Goal: Information Seeking & Learning: Understand process/instructions

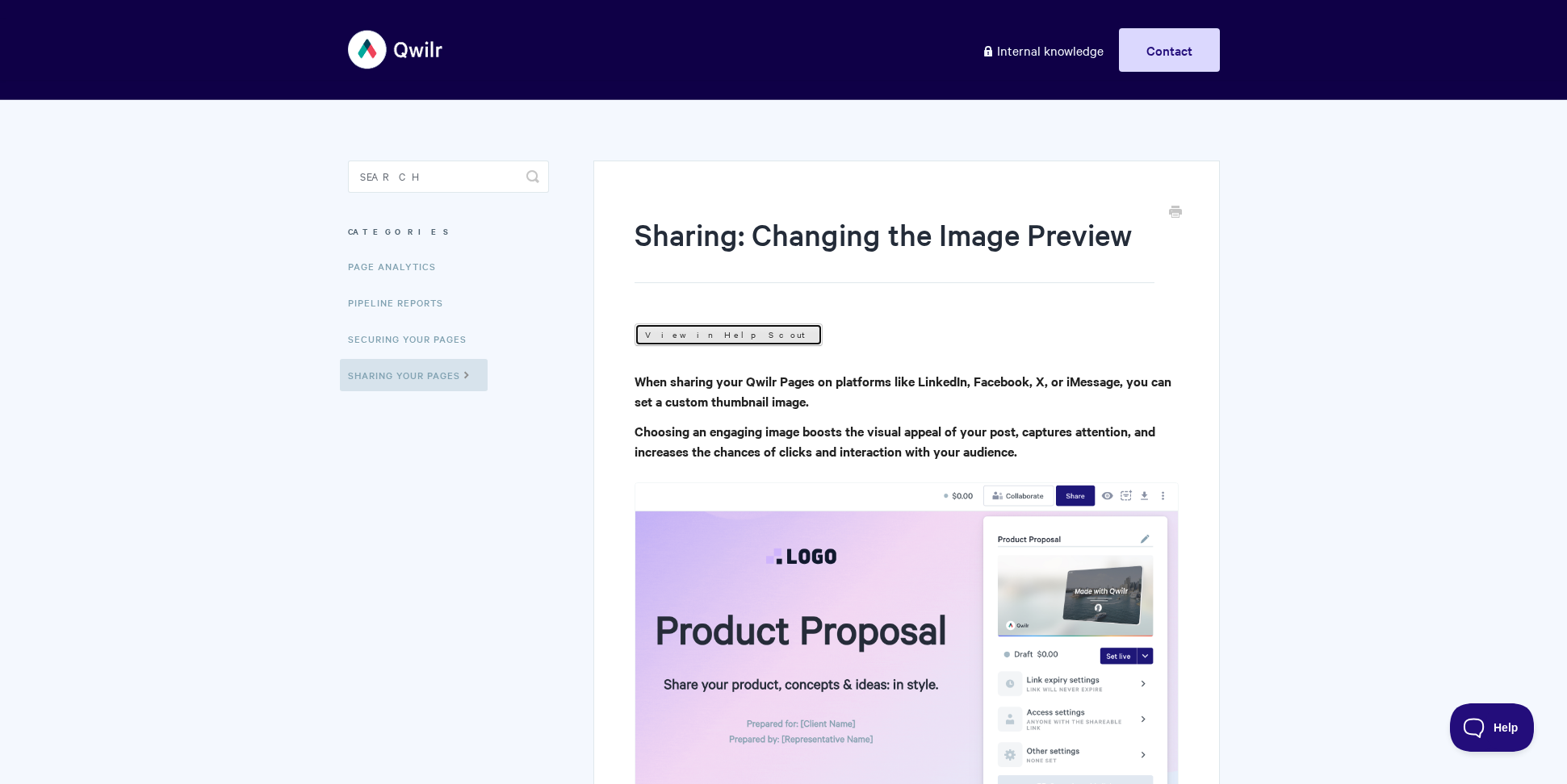
click at [653, 332] on link "View in Help Scout" at bounding box center [729, 335] width 188 height 22
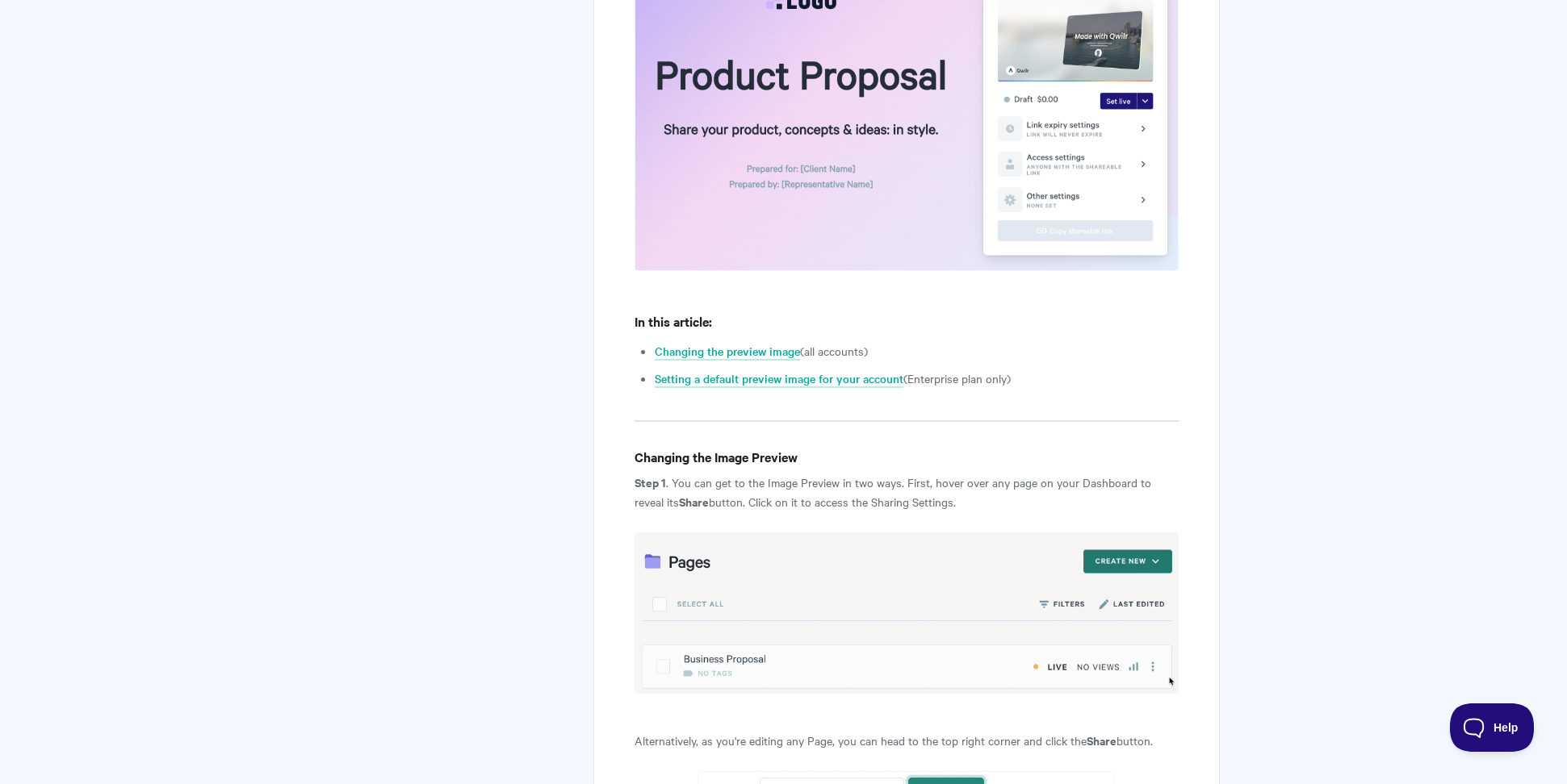
scroll to position [613, 0]
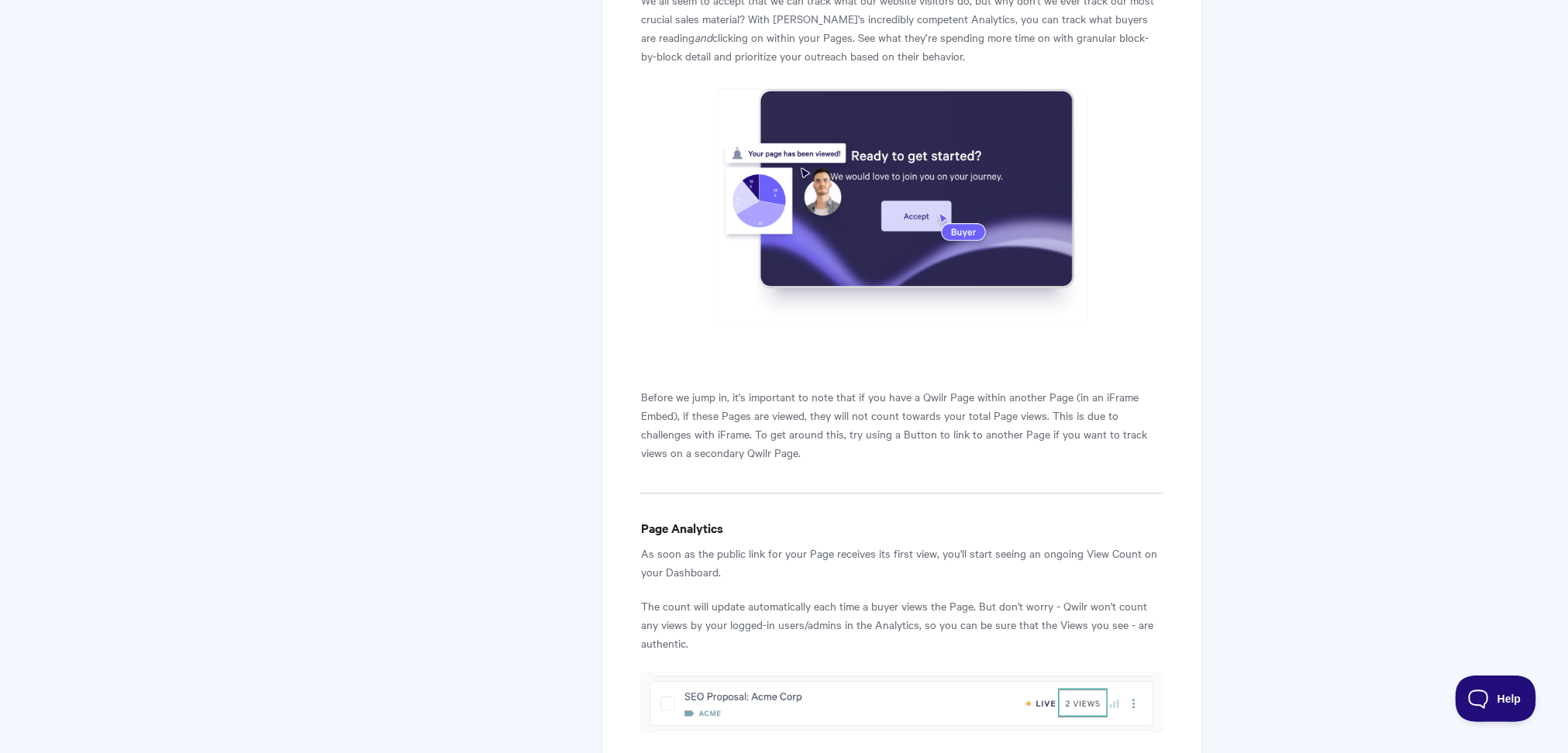
scroll to position [402, 0]
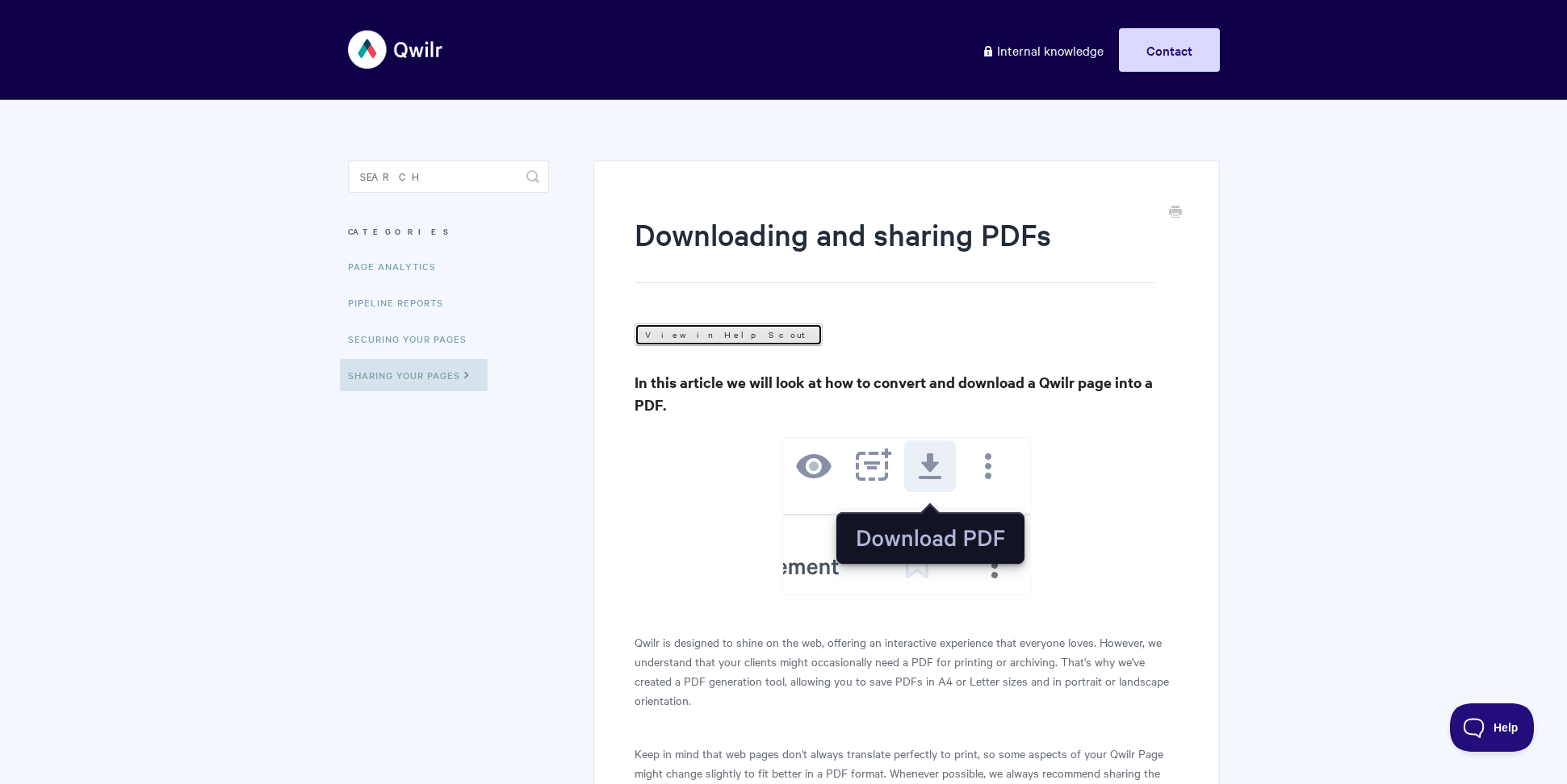
click at [678, 328] on link "View in Help Scout" at bounding box center [729, 335] width 188 height 22
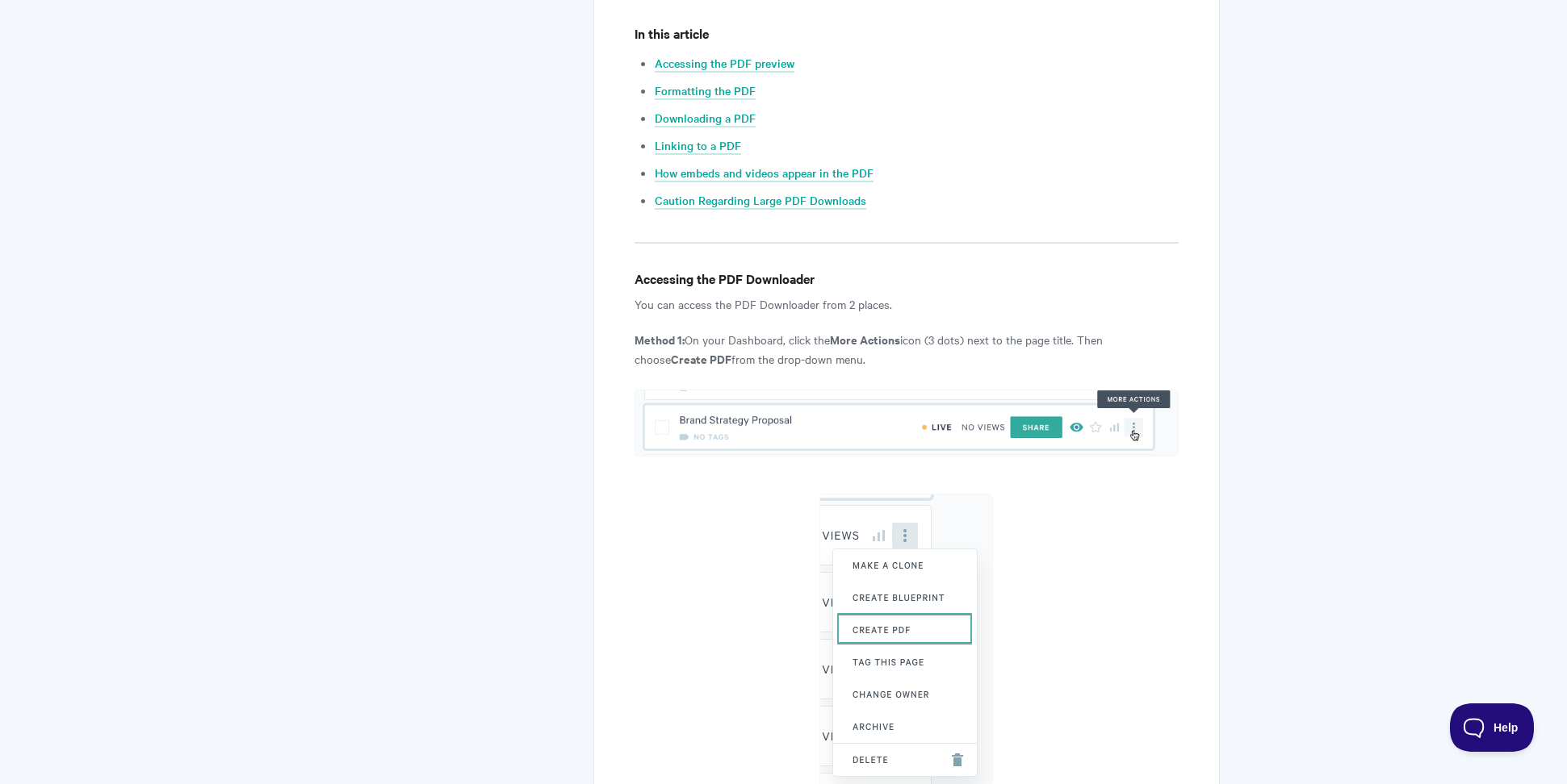
scroll to position [1015, 0]
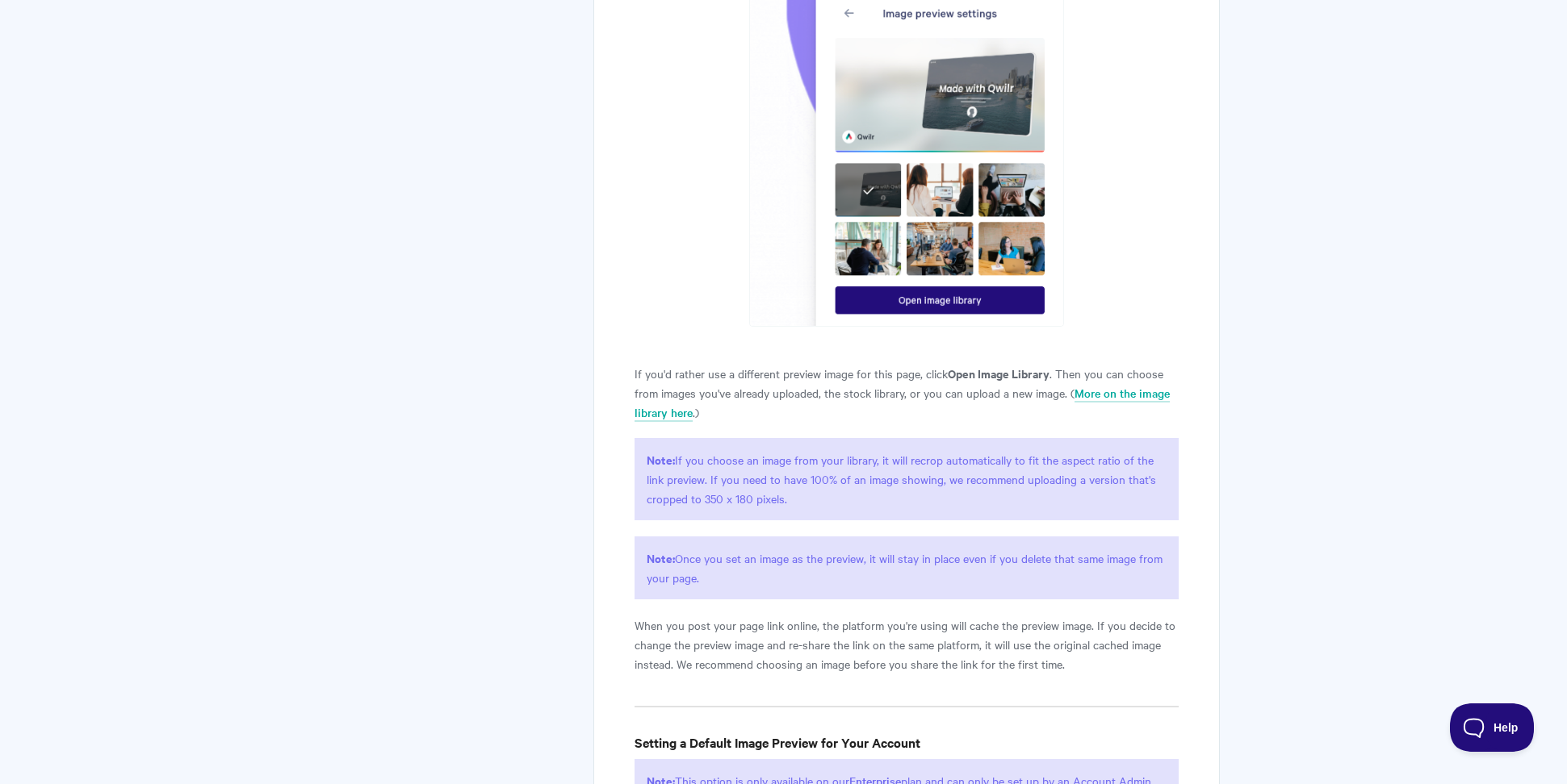
scroll to position [2377, 0]
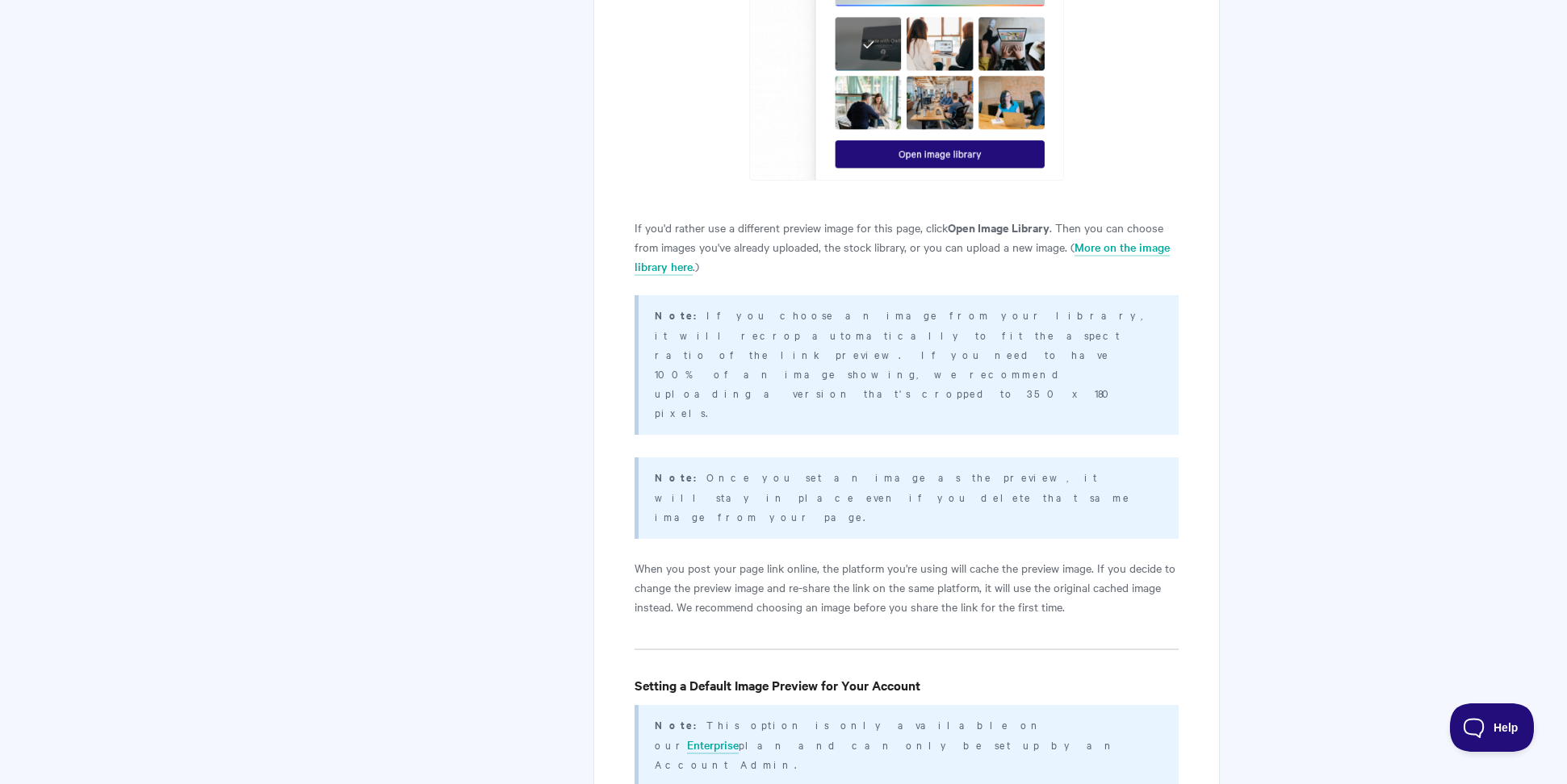
scroll to position [1964, 0]
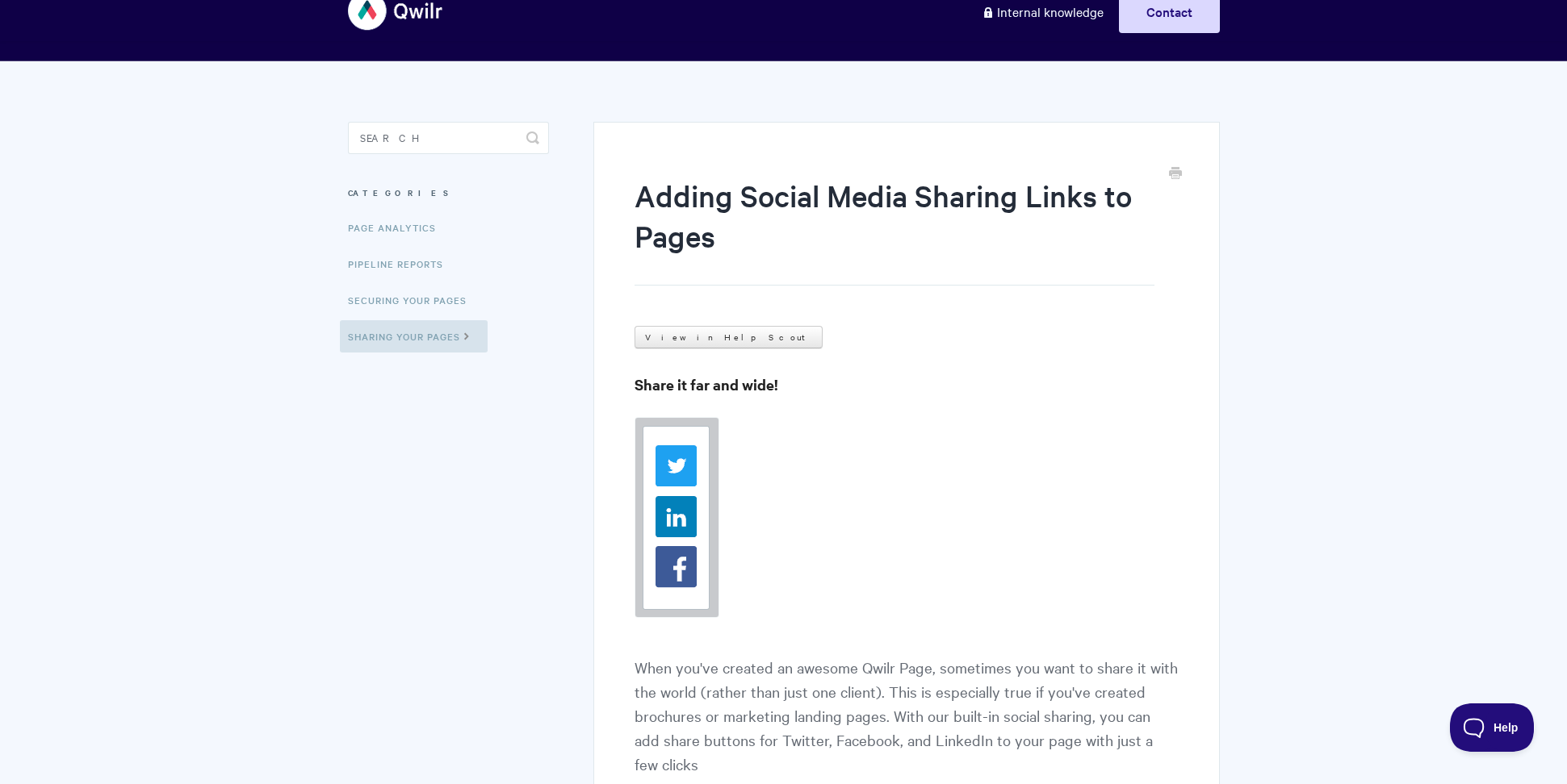
scroll to position [21, 0]
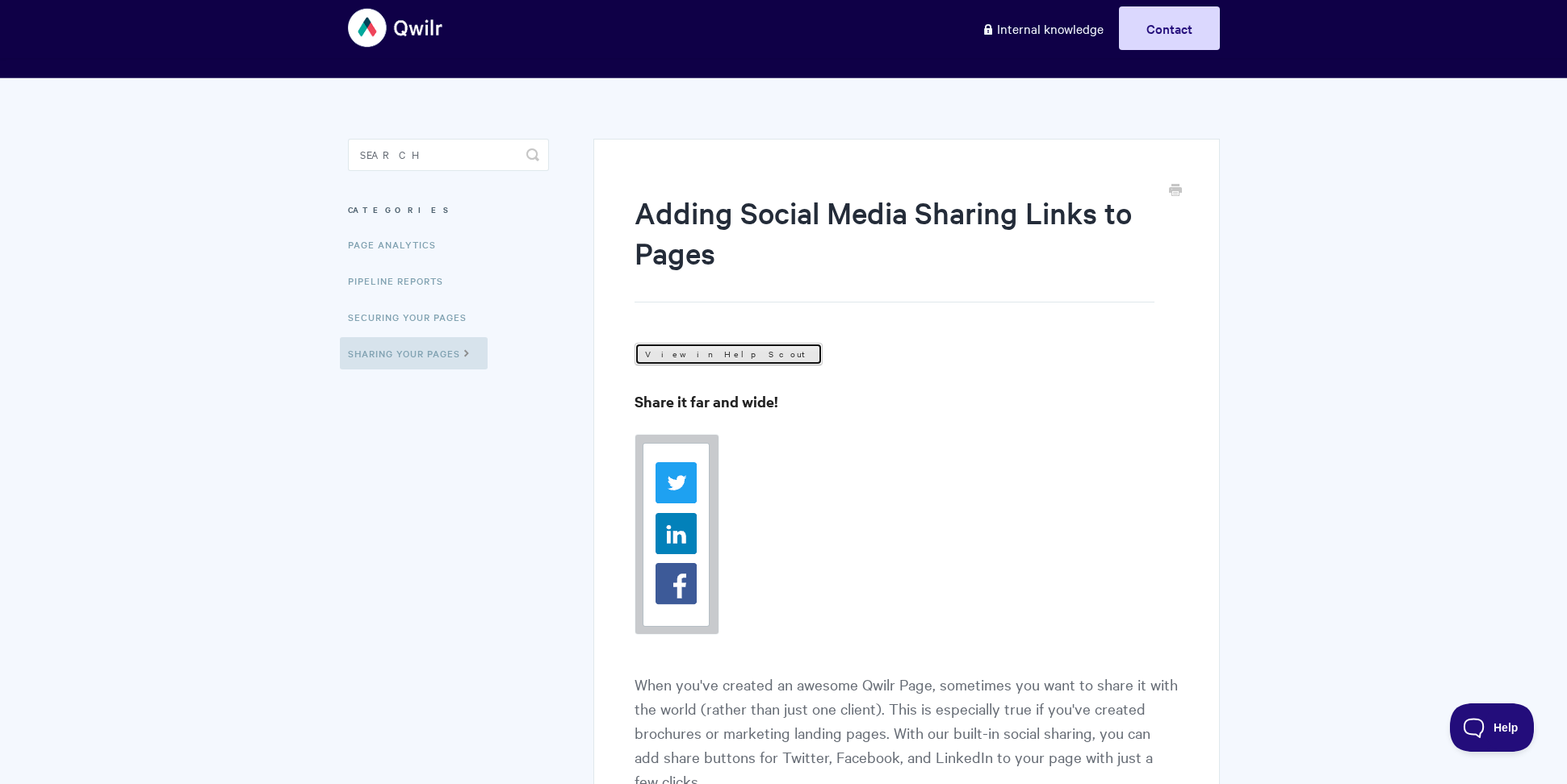
click at [687, 351] on link "View in Help Scout" at bounding box center [729, 354] width 188 height 22
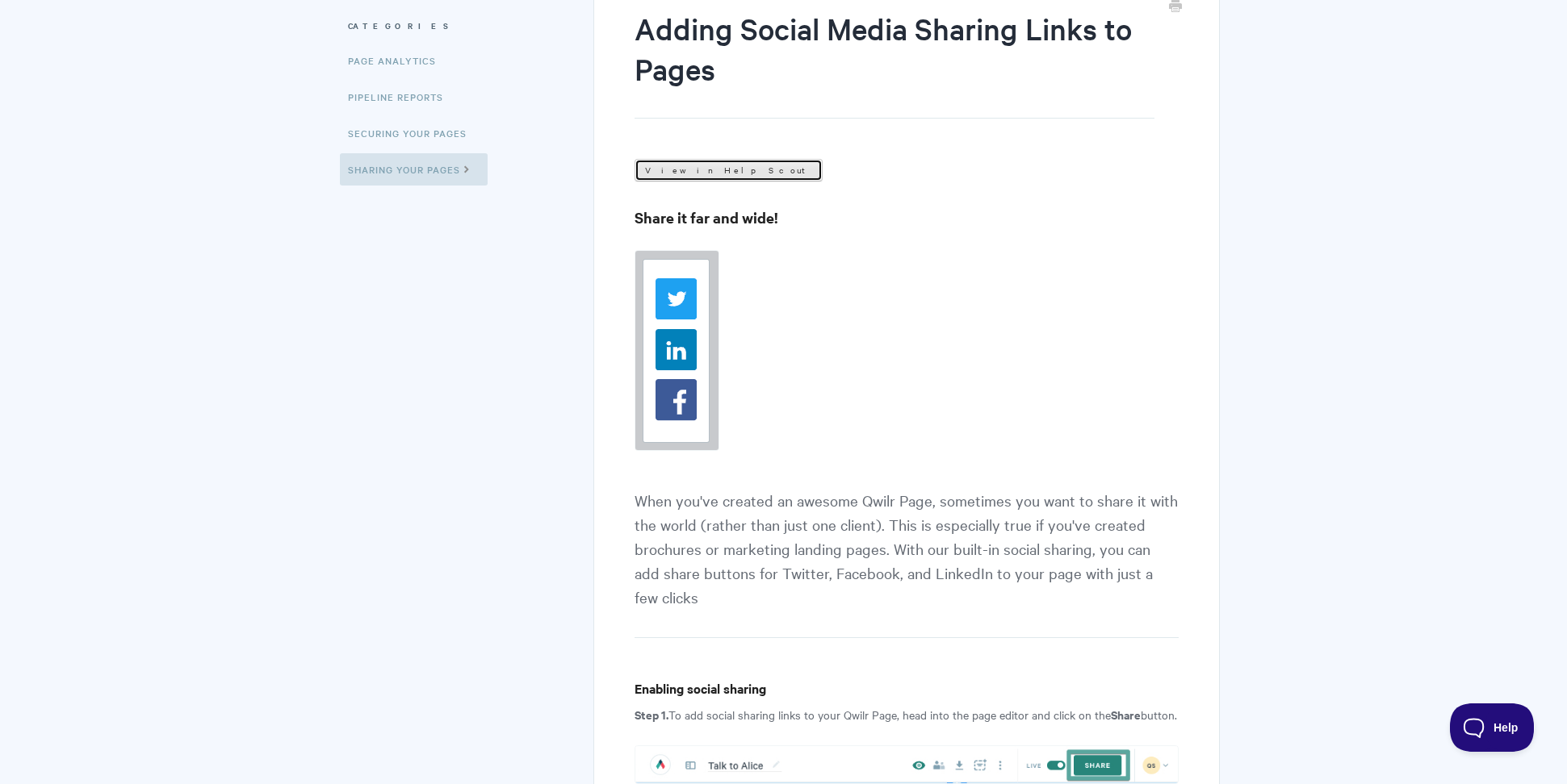
scroll to position [88, 0]
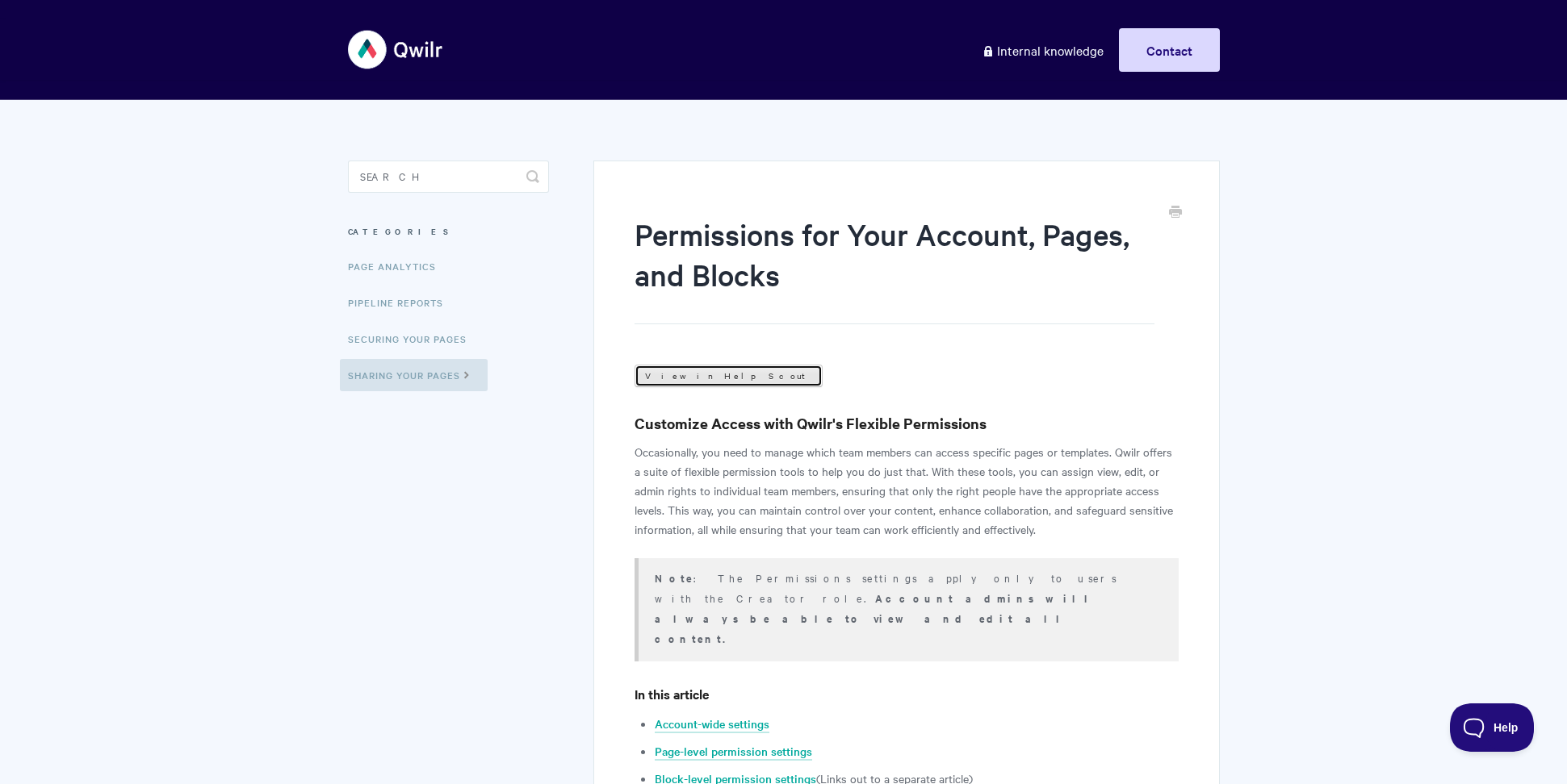
click at [680, 384] on link "View in Help Scout" at bounding box center [729, 376] width 188 height 22
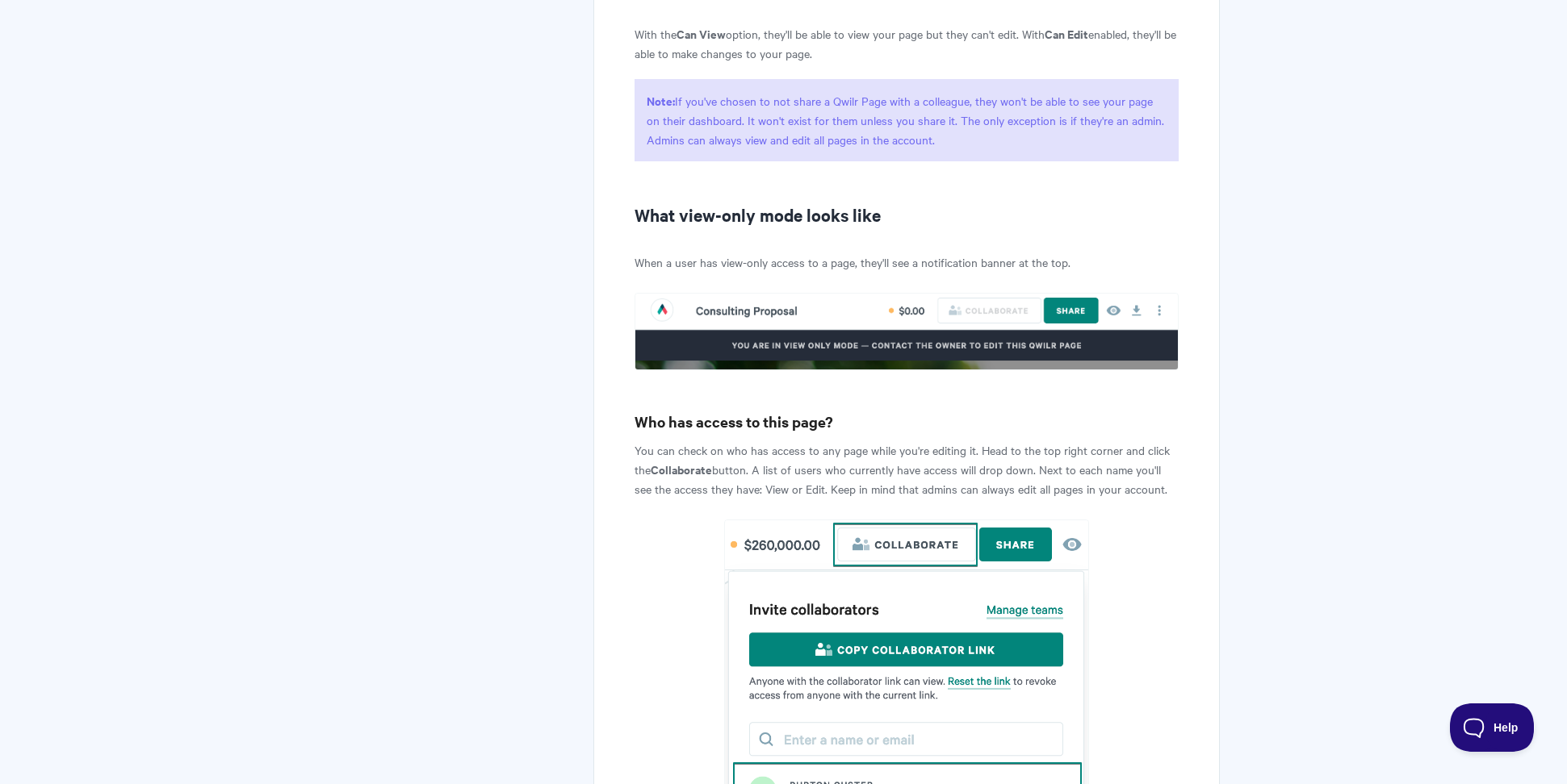
scroll to position [3549, 0]
